Goal: Browse casually

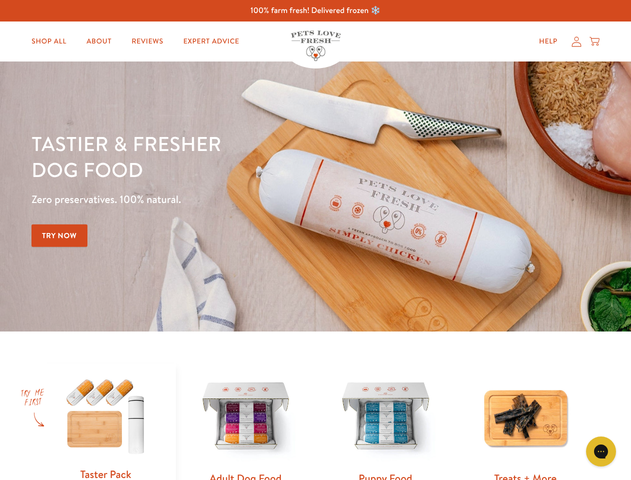
click at [315, 240] on div "Tastier & fresher dog food Zero preservatives. 100% natural. Try Now" at bounding box center [220, 196] width 379 height 132
click at [601, 451] on icon "Gorgias live chat" at bounding box center [600, 450] width 9 height 9
